Goal: Task Accomplishment & Management: Manage account settings

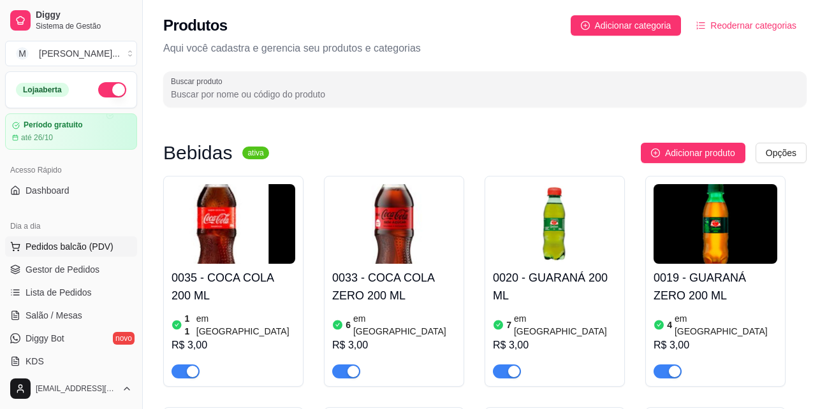
click at [94, 243] on span "Pedidos balcão (PDV)" at bounding box center [69, 246] width 88 height 13
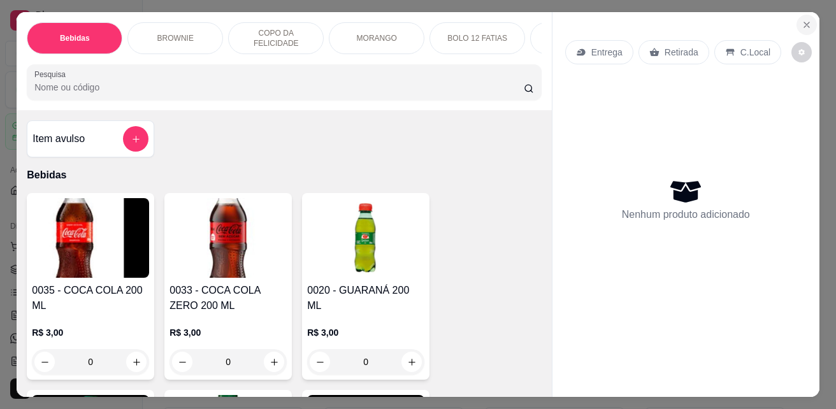
click at [802, 20] on icon "Close" at bounding box center [807, 25] width 10 height 10
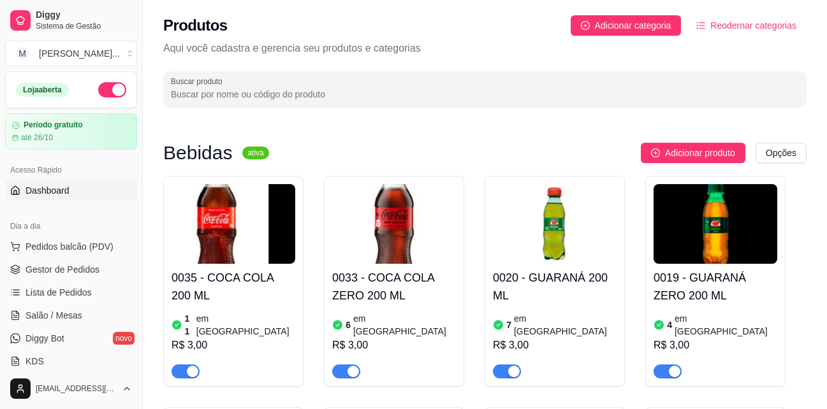
click at [61, 196] on span "Dashboard" at bounding box center [47, 190] width 44 height 13
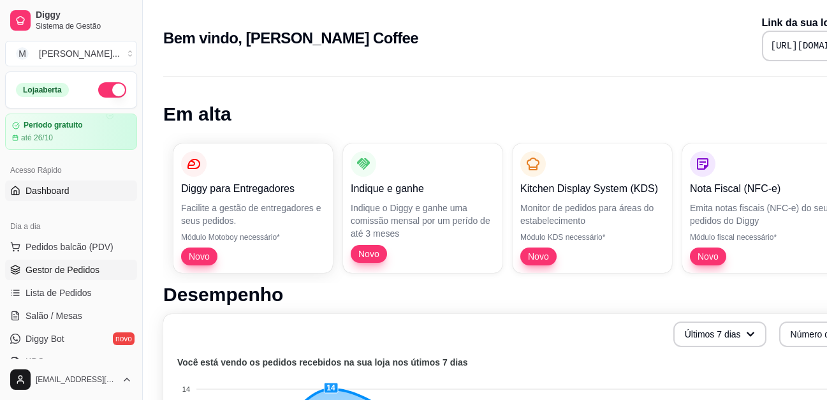
click at [69, 271] on span "Gestor de Pedidos" at bounding box center [62, 269] width 74 height 13
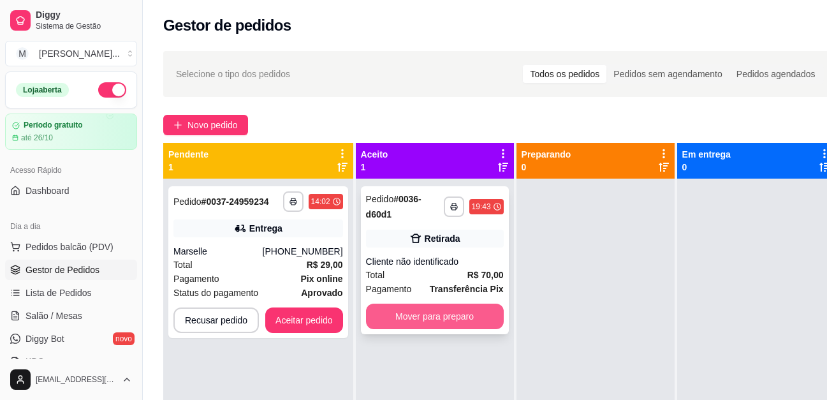
click at [409, 309] on button "Mover para preparo" at bounding box center [435, 315] width 138 height 25
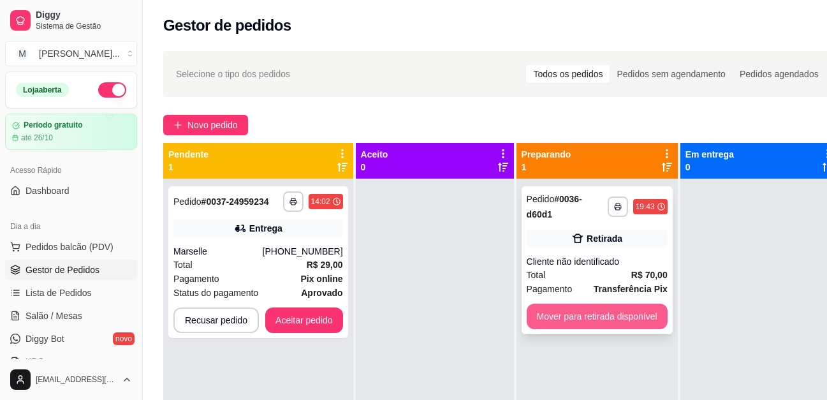
click at [590, 319] on button "Mover para retirada disponível" at bounding box center [597, 315] width 141 height 25
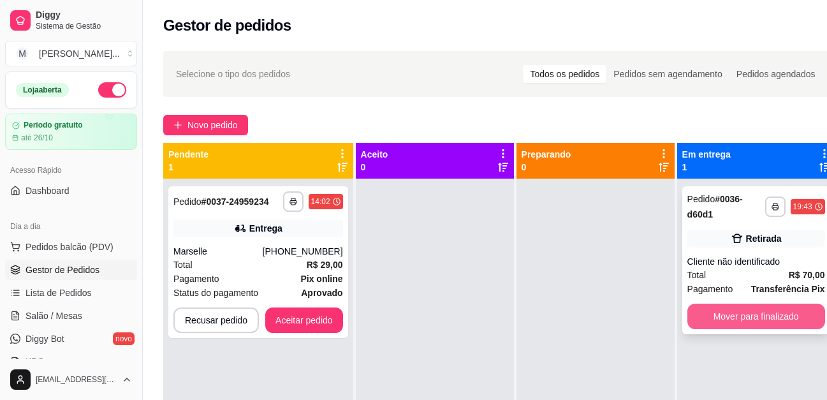
click at [711, 309] on button "Mover para finalizado" at bounding box center [756, 315] width 138 height 25
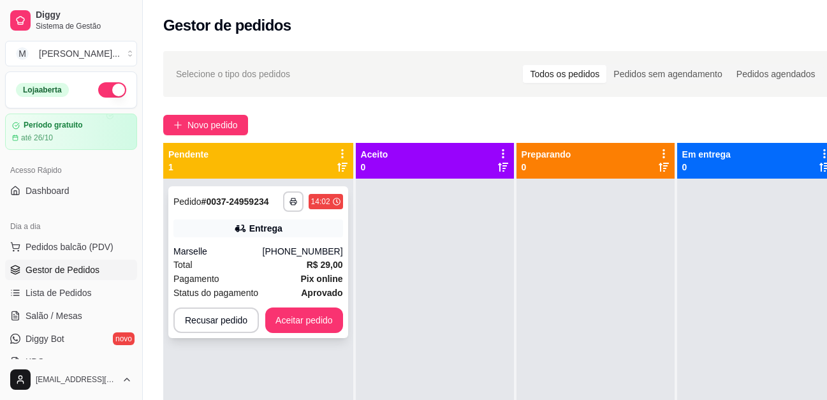
click at [223, 248] on div "Marselle" at bounding box center [217, 251] width 89 height 13
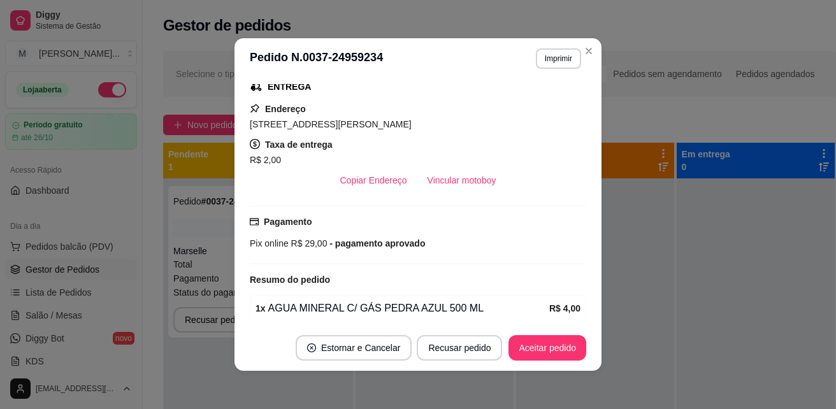
scroll to position [255, 0]
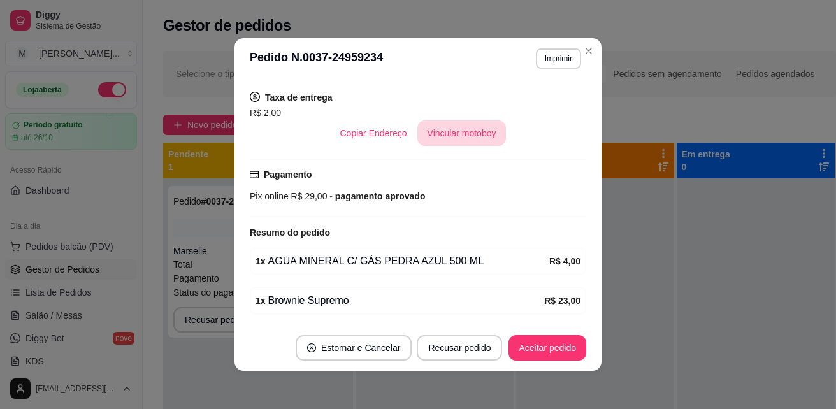
click at [465, 133] on button "Vincular motoboy" at bounding box center [462, 132] width 89 height 25
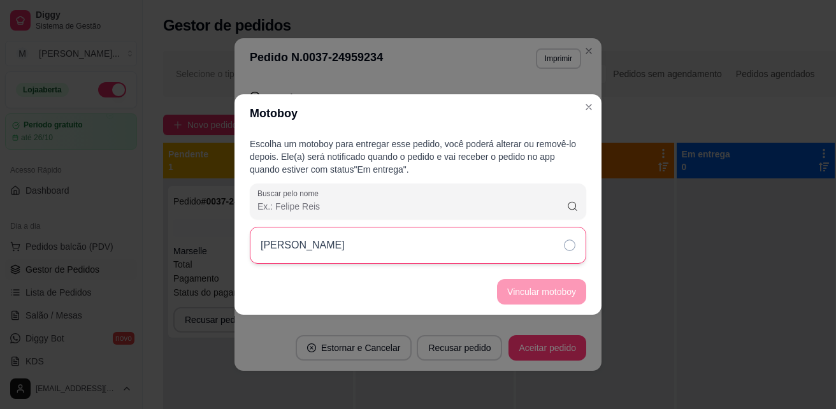
click at [345, 249] on p "OSMAR HENRIQUE DO NASCIMENTO" at bounding box center [303, 245] width 84 height 15
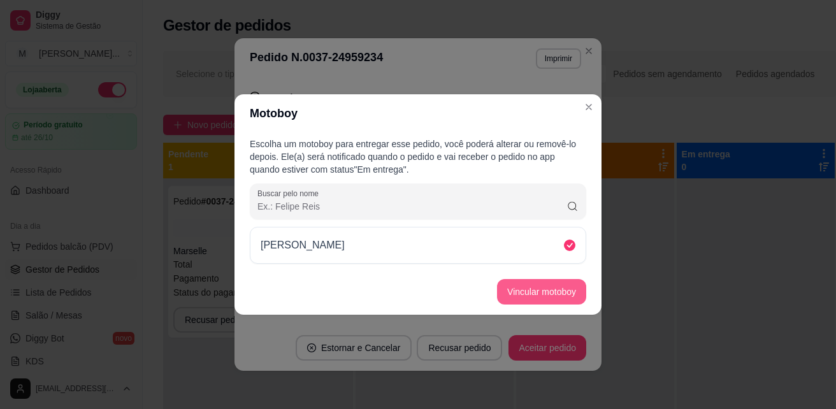
click at [518, 296] on button "Vincular motoboy" at bounding box center [541, 291] width 89 height 25
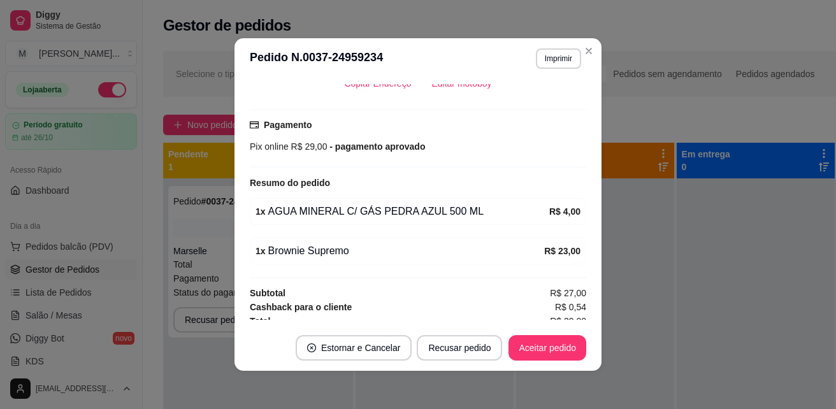
scroll to position [347, 0]
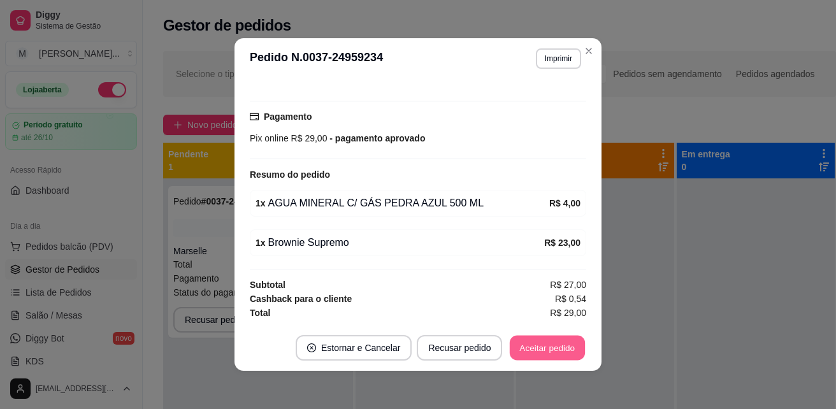
click at [526, 343] on button "Aceitar pedido" at bounding box center [547, 348] width 75 height 25
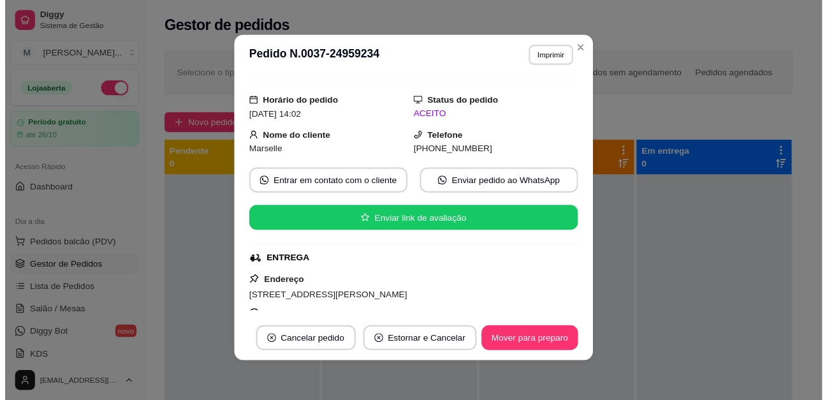
scroll to position [0, 0]
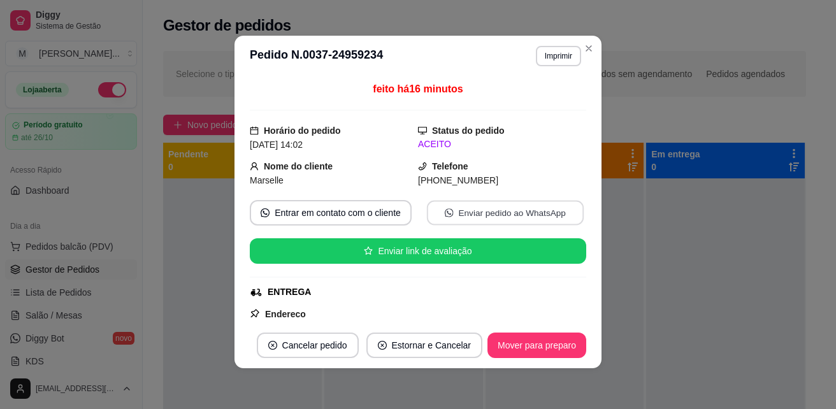
click at [454, 215] on button "Enviar pedido ao WhatsApp" at bounding box center [505, 213] width 157 height 25
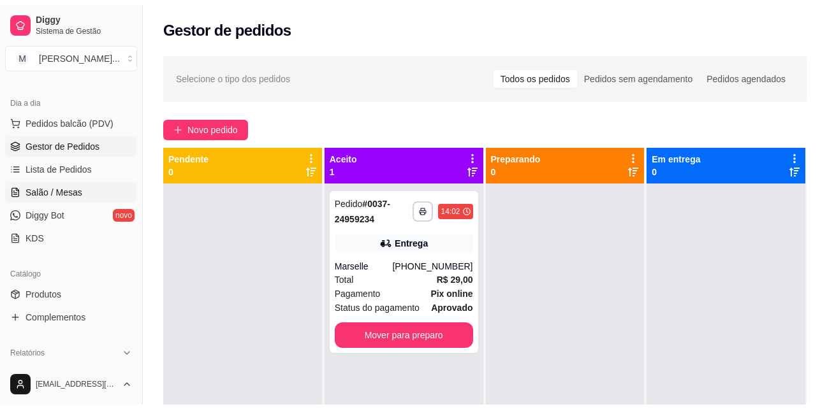
scroll to position [126, 0]
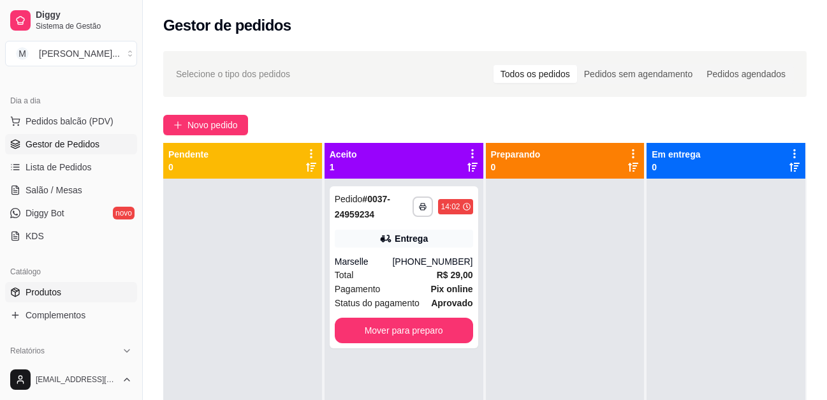
click at [62, 297] on link "Produtos" at bounding box center [71, 292] width 132 height 20
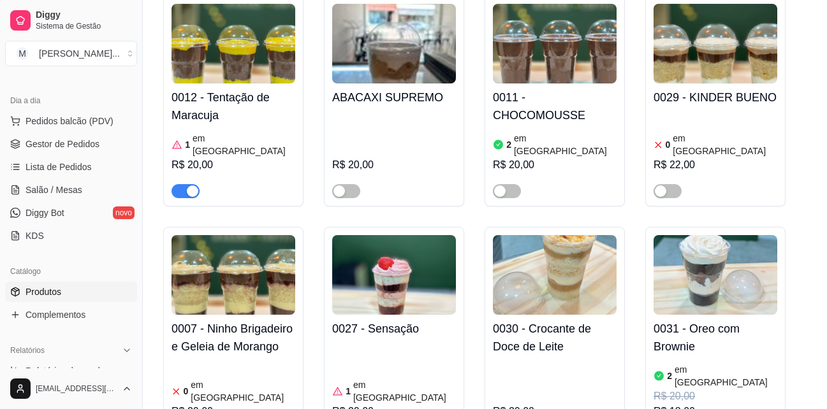
scroll to position [1912, 0]
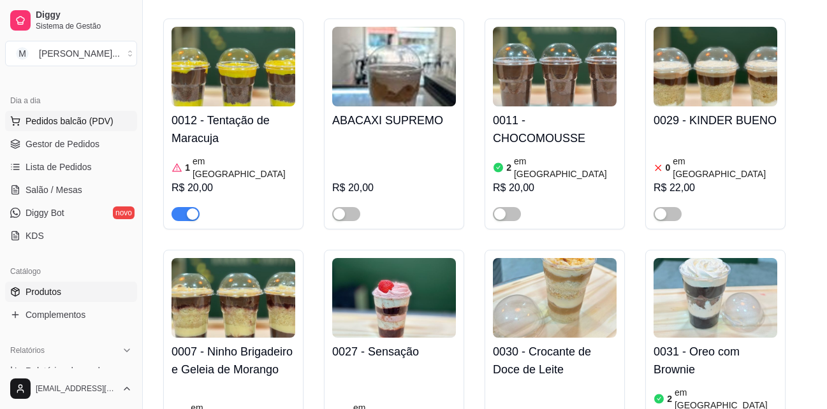
click at [105, 123] on span "Pedidos balcão (PDV)" at bounding box center [69, 121] width 88 height 13
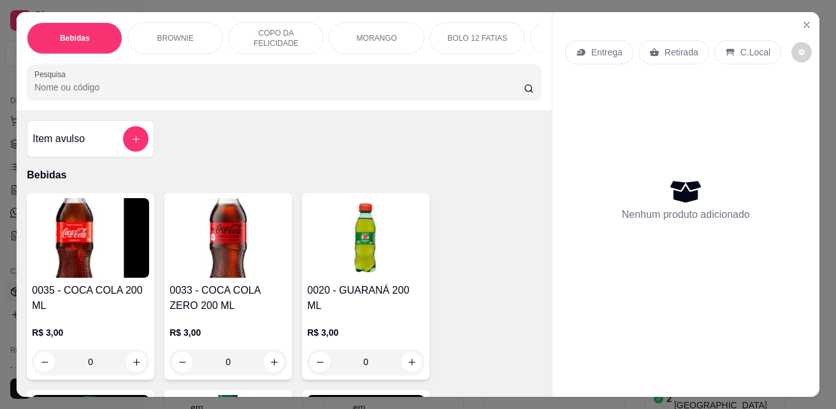
click at [80, 142] on h4 "Item avulso" at bounding box center [59, 138] width 52 height 15
click at [802, 20] on icon "Close" at bounding box center [807, 25] width 10 height 10
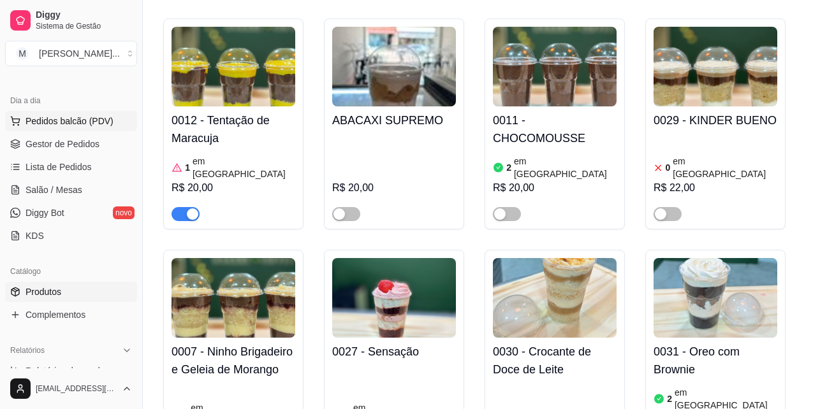
click at [82, 123] on span "Pedidos balcão (PDV)" at bounding box center [69, 121] width 88 height 13
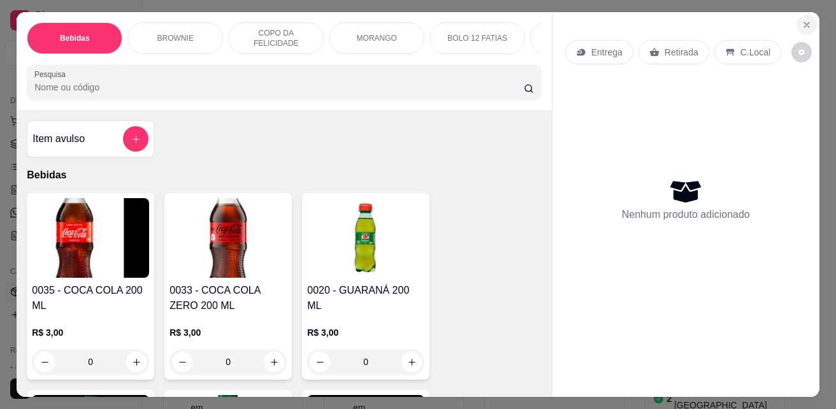
click at [802, 20] on icon "Close" at bounding box center [807, 25] width 10 height 10
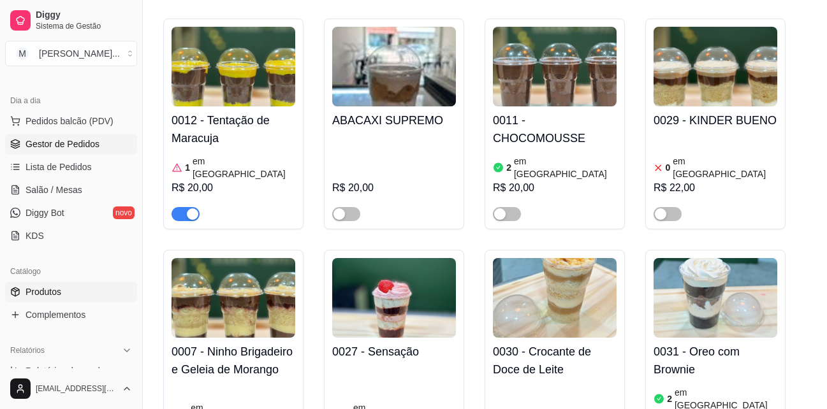
click at [87, 144] on span "Gestor de Pedidos" at bounding box center [62, 144] width 74 height 13
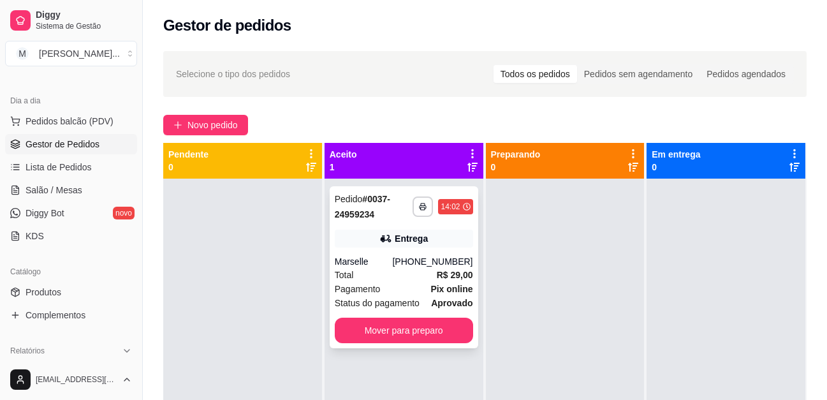
click at [416, 243] on div "Entrega" at bounding box center [411, 238] width 33 height 13
click at [78, 115] on span "Pedidos balcão (PDV)" at bounding box center [69, 121] width 88 height 13
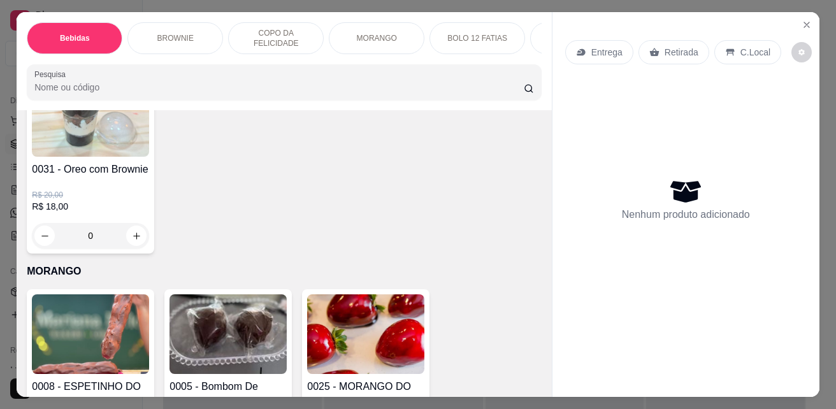
scroll to position [1466, 0]
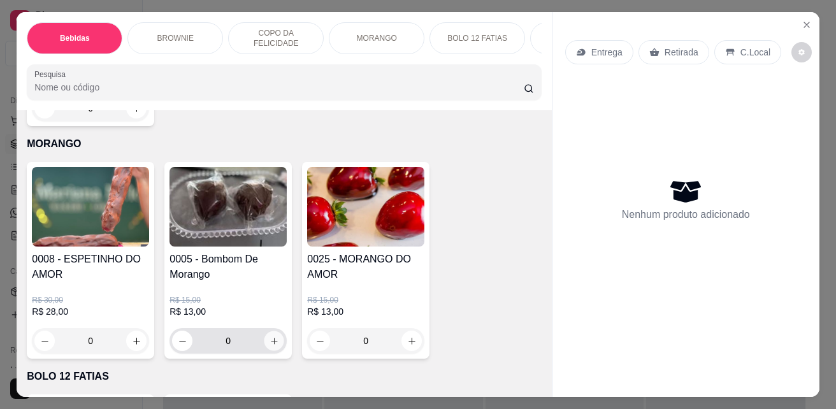
click at [272, 342] on icon "increase-product-quantity" at bounding box center [275, 342] width 10 height 10
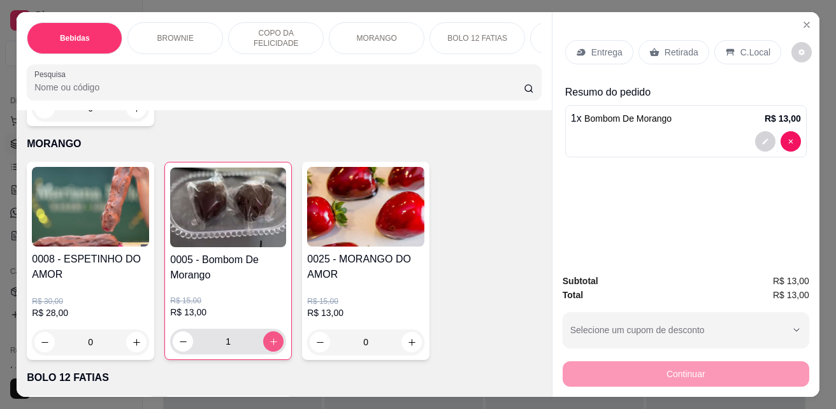
click at [272, 342] on icon "increase-product-quantity" at bounding box center [274, 342] width 10 height 10
type input "3"
click at [679, 49] on p "Retirada" at bounding box center [682, 52] width 34 height 13
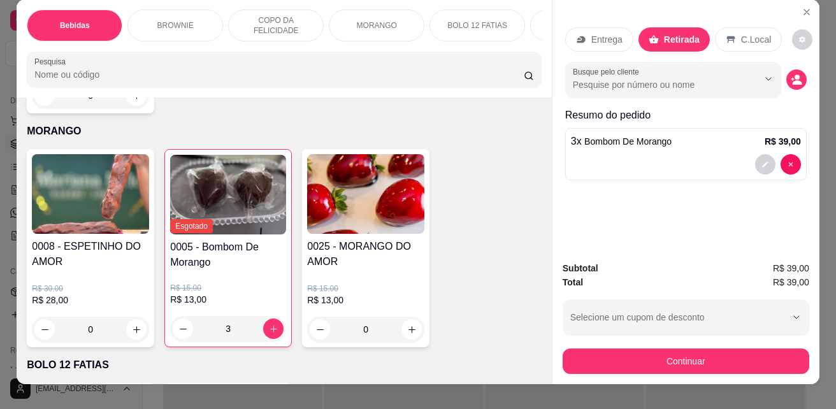
scroll to position [33, 0]
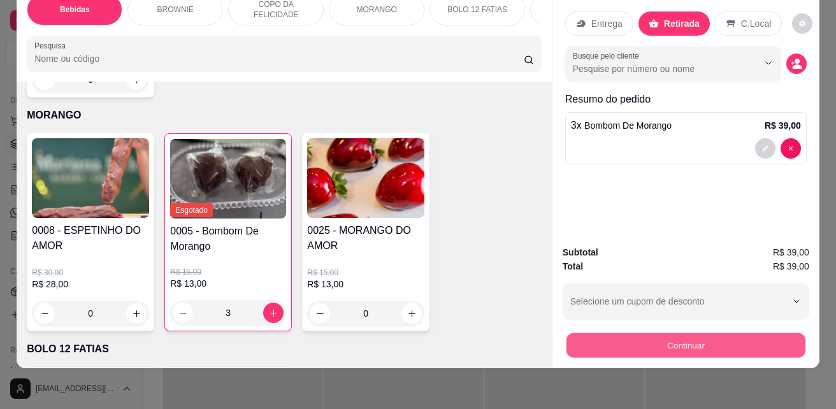
click at [626, 333] on button "Continuar" at bounding box center [686, 345] width 239 height 25
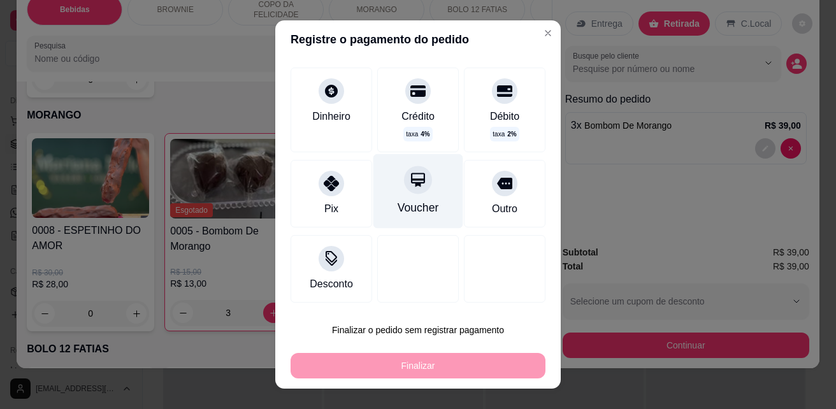
scroll to position [68, 0]
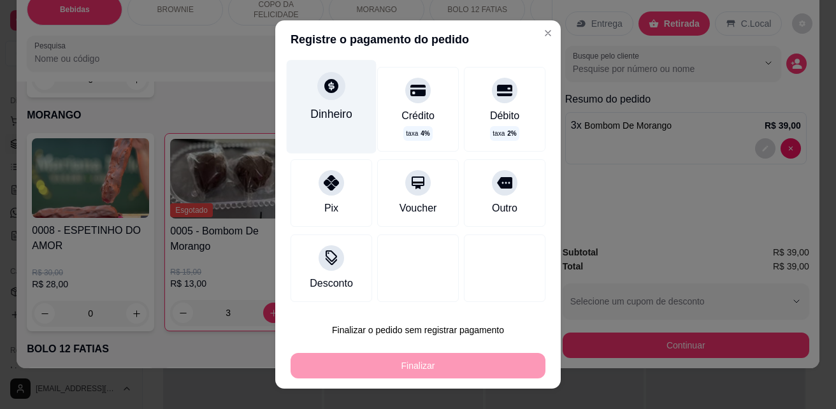
click at [329, 114] on div "Dinheiro" at bounding box center [331, 114] width 42 height 17
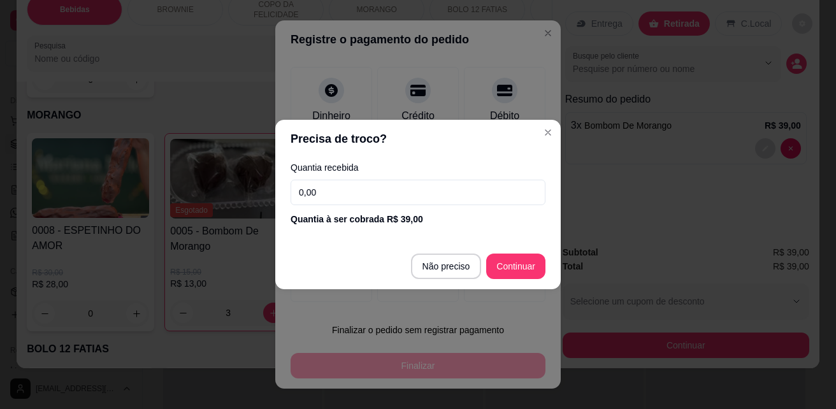
click at [419, 198] on input "0,00" at bounding box center [418, 192] width 255 height 25
type input "36,00"
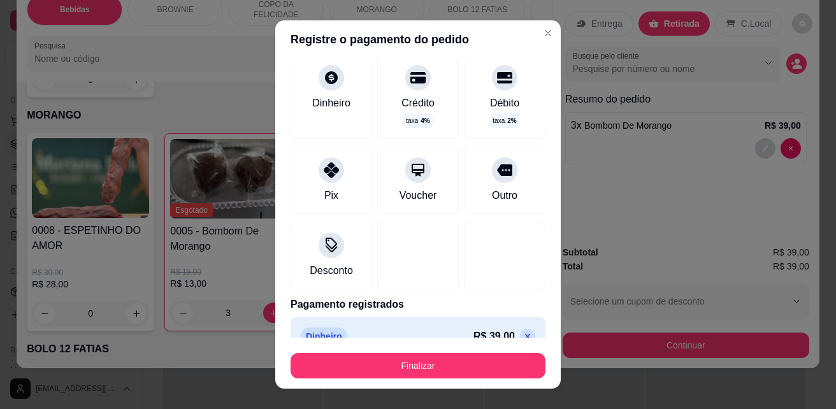
type input "R$ 0,00"
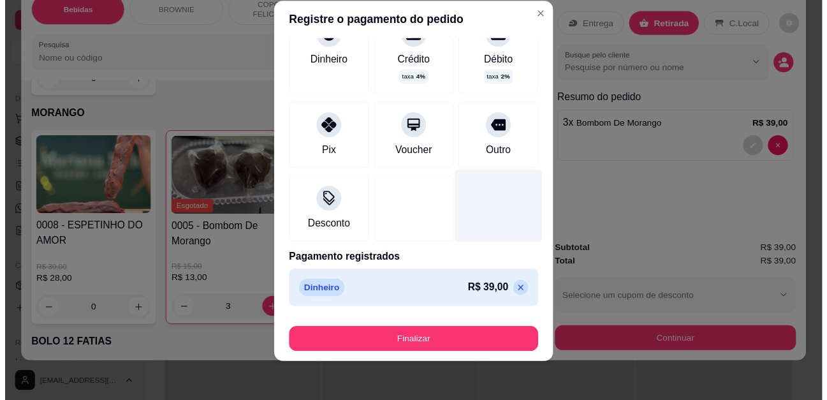
scroll to position [20, 0]
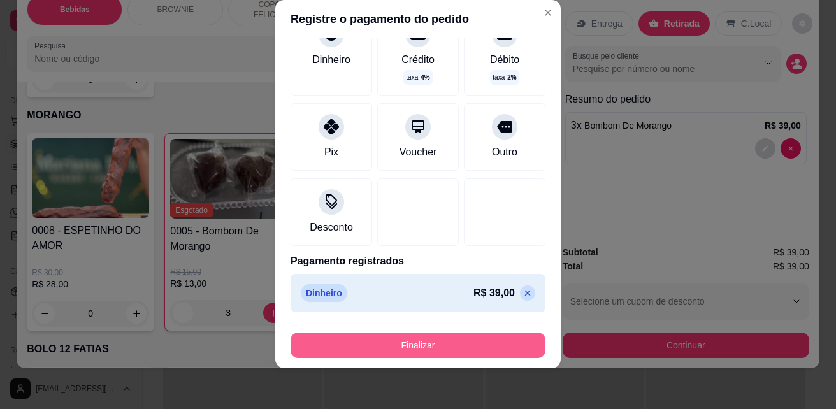
click at [419, 345] on button "Finalizar" at bounding box center [418, 345] width 255 height 25
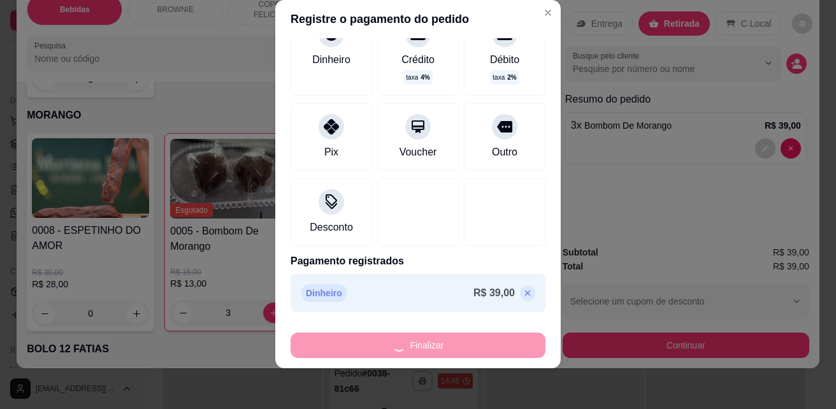
type input "0"
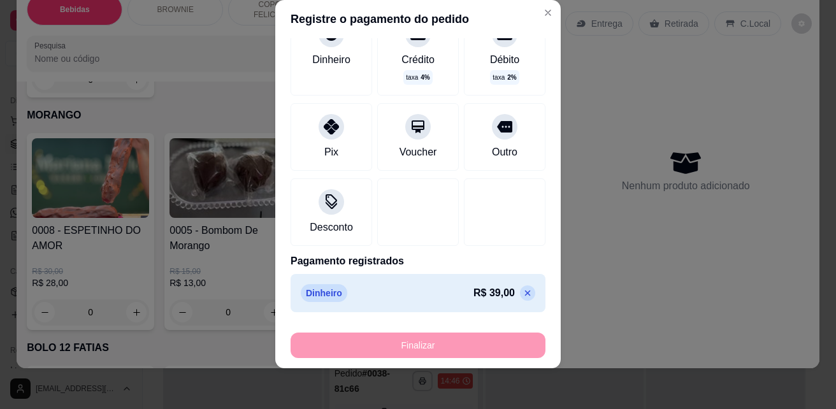
type input "-R$ 39,00"
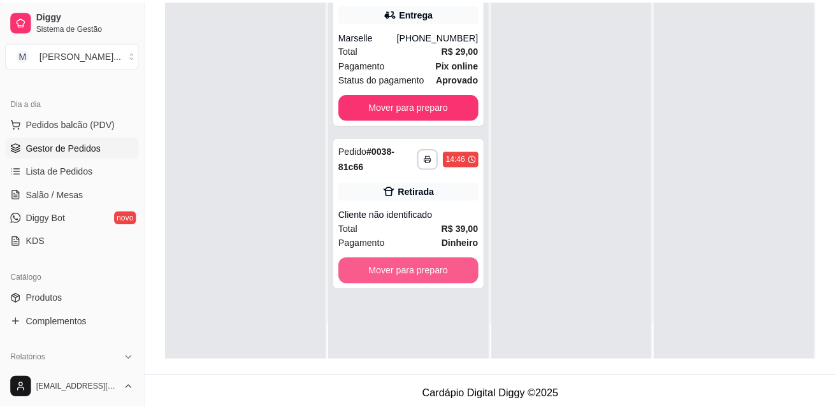
scroll to position [191, 0]
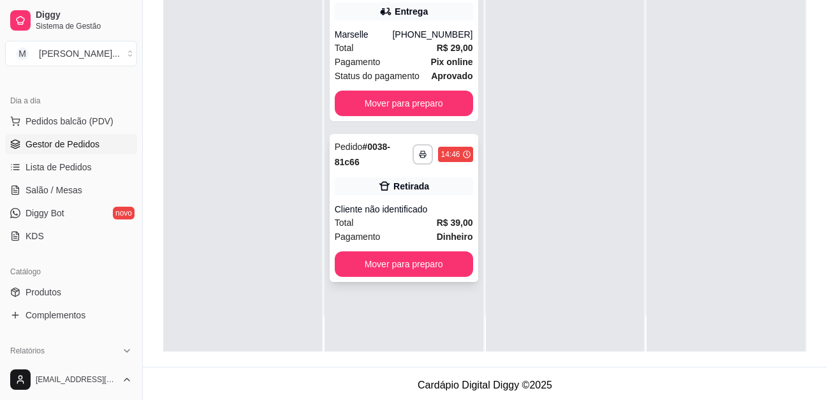
click at [407, 211] on div "Cliente não identificado" at bounding box center [404, 209] width 138 height 13
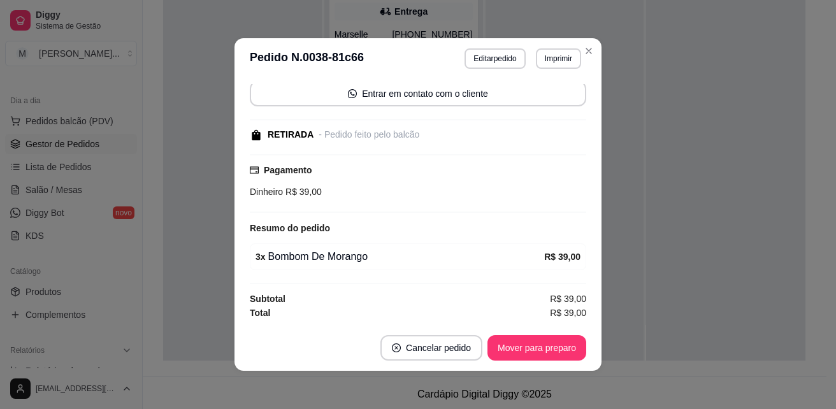
scroll to position [3, 0]
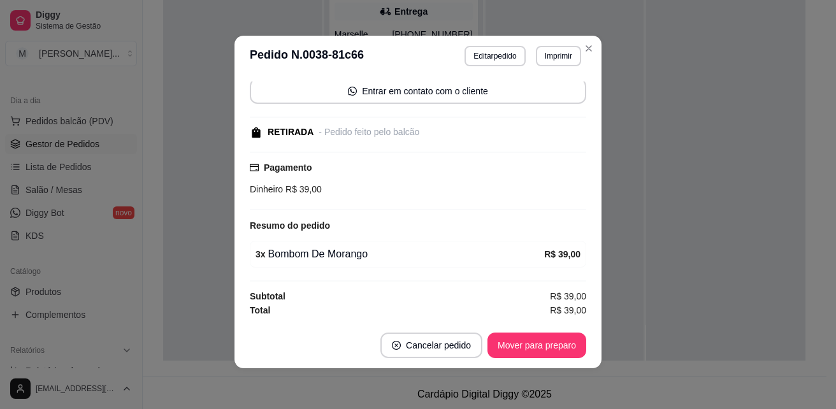
click at [302, 193] on span "R$ 39,00" at bounding box center [302, 189] width 39 height 10
click at [535, 350] on button "Mover para preparo" at bounding box center [537, 345] width 96 height 25
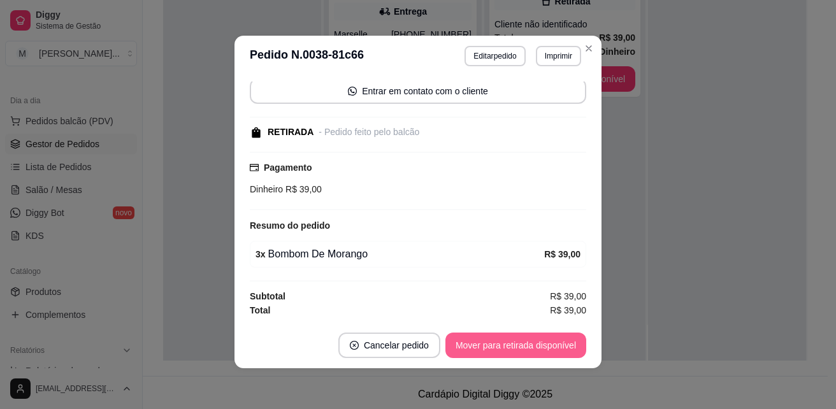
click at [537, 347] on button "Mover para retirada disponível" at bounding box center [516, 345] width 141 height 25
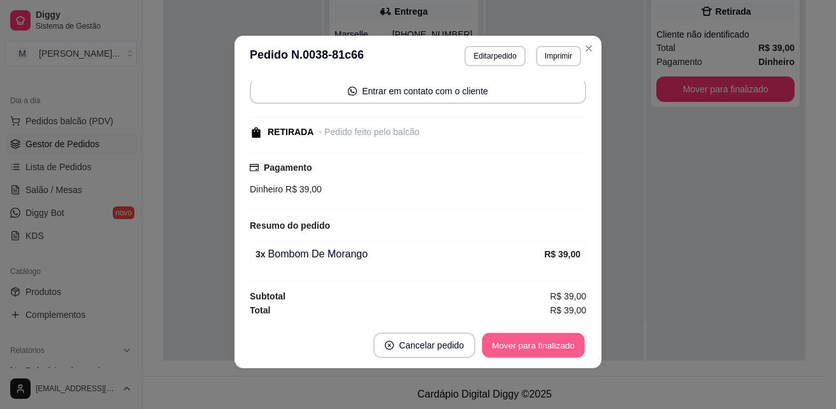
click at [537, 347] on button "Mover para finalizado" at bounding box center [534, 345] width 103 height 25
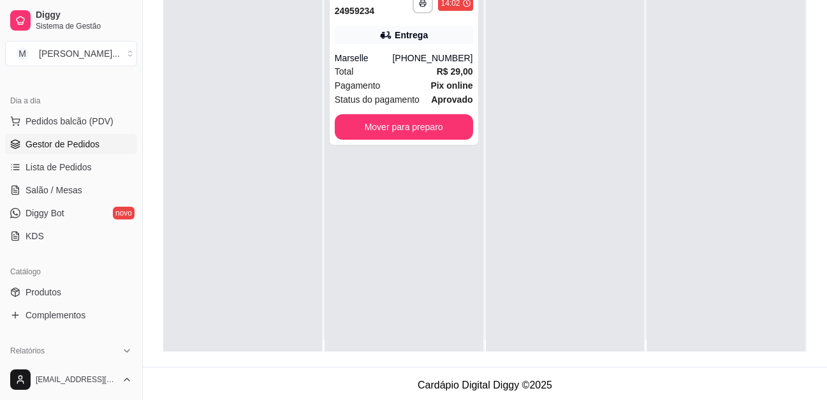
scroll to position [0, 0]
